Goal: Find specific page/section: Find specific page/section

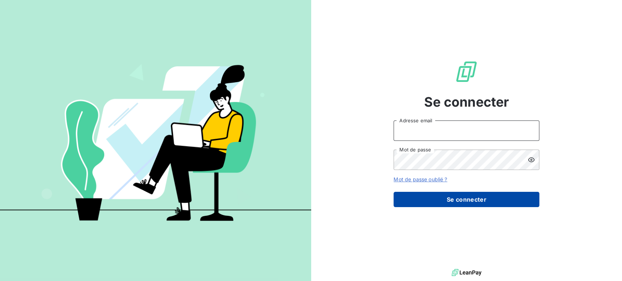
type input "[EMAIL_ADDRESS][DOMAIN_NAME]"
click at [465, 195] on button "Se connecter" at bounding box center [467, 199] width 146 height 15
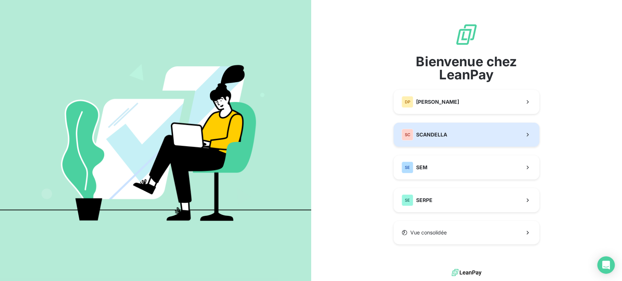
click at [462, 133] on button "SC SCANDELLA" at bounding box center [467, 135] width 146 height 24
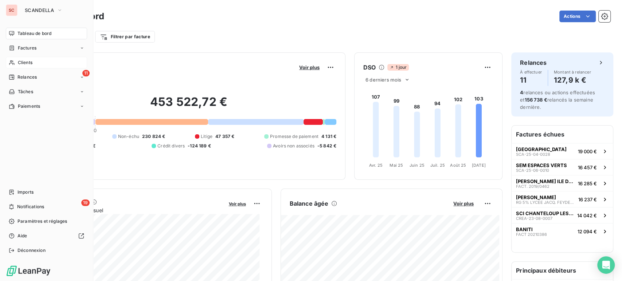
click at [26, 62] on span "Clients" at bounding box center [25, 62] width 15 height 7
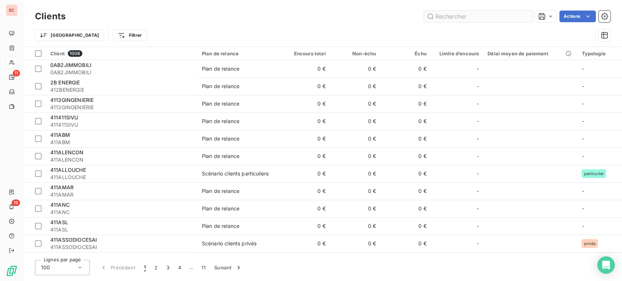
click at [447, 17] on input "text" at bounding box center [478, 17] width 109 height 12
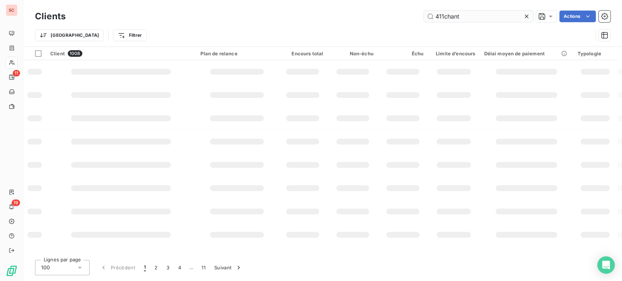
type input "411chant"
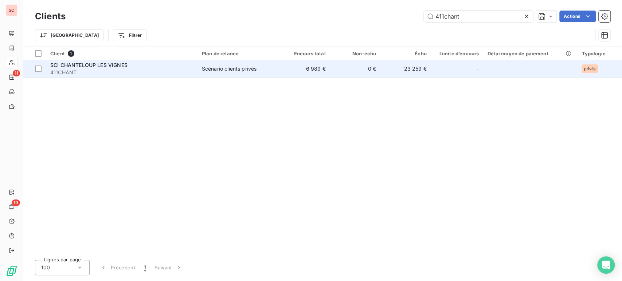
click at [109, 71] on span "411CHANT" at bounding box center [121, 72] width 143 height 7
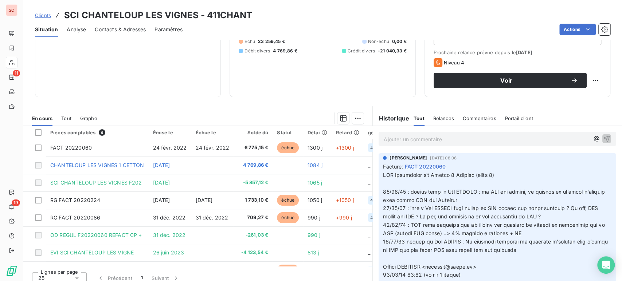
scroll to position [103, 0]
